Goal: Navigation & Orientation: Find specific page/section

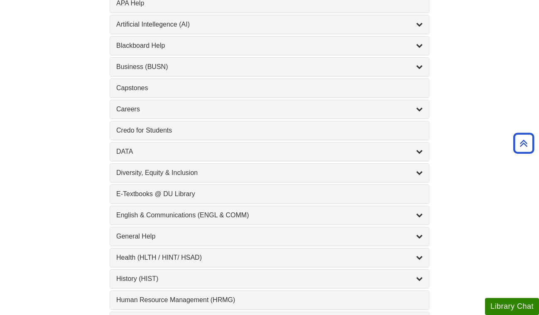
scroll to position [354, 0]
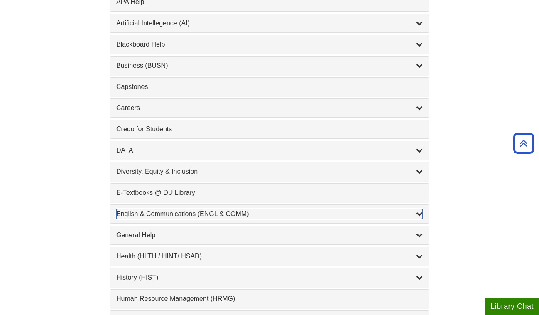
click at [232, 211] on div "English & Communications (ENGL & COMM) , 6 guides" at bounding box center [269, 214] width 307 height 10
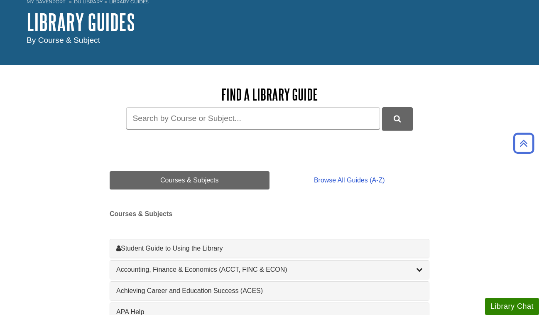
scroll to position [20, 0]
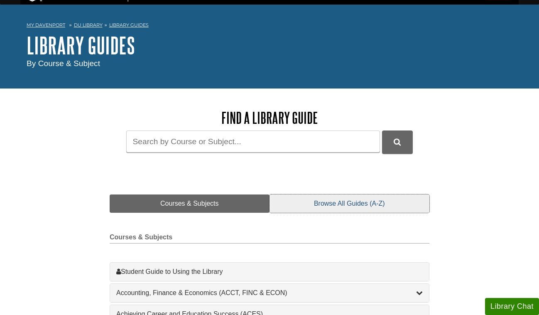
click at [354, 205] on link "Browse All Guides (A-Z)" at bounding box center [350, 203] width 160 height 18
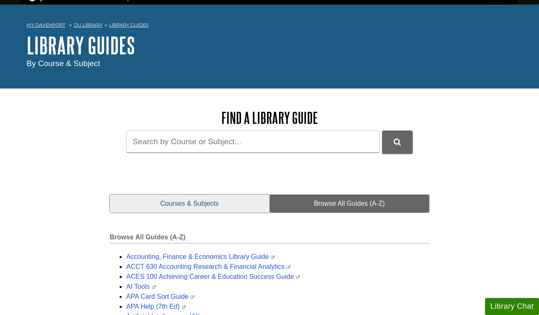
click at [225, 206] on link "Courses & Subjects" at bounding box center [190, 203] width 160 height 18
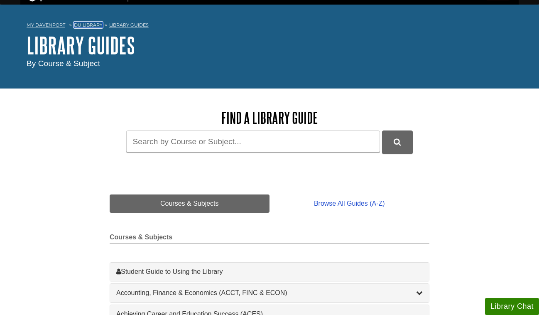
click at [93, 23] on link "DU Library" at bounding box center [88, 25] width 29 height 6
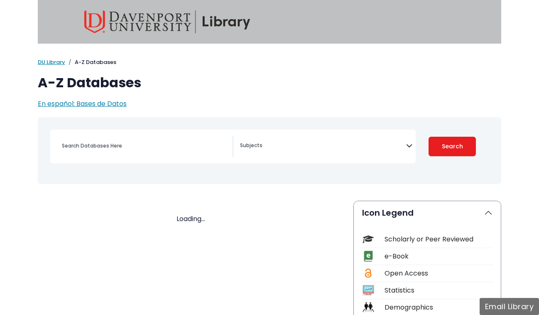
select select "Database Subject Filter"
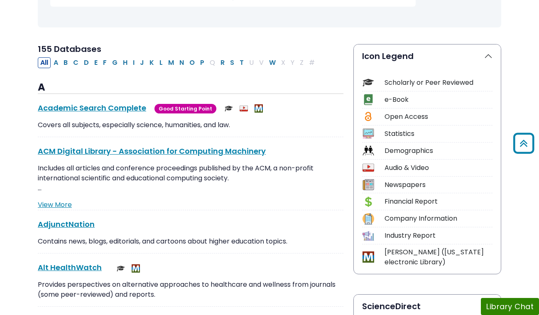
scroll to position [155, 0]
